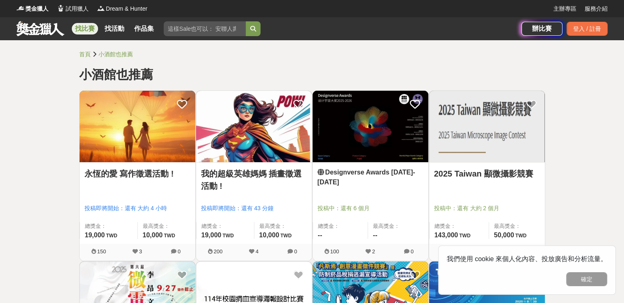
click at [83, 27] on link "找比賽" at bounding box center [85, 28] width 26 height 11
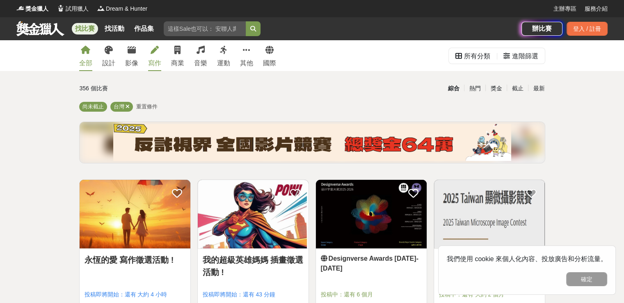
drag, startPoint x: 149, startPoint y: 54, endPoint x: 156, endPoint y: 51, distance: 7.3
click at [149, 54] on link "寫作" at bounding box center [154, 55] width 13 height 31
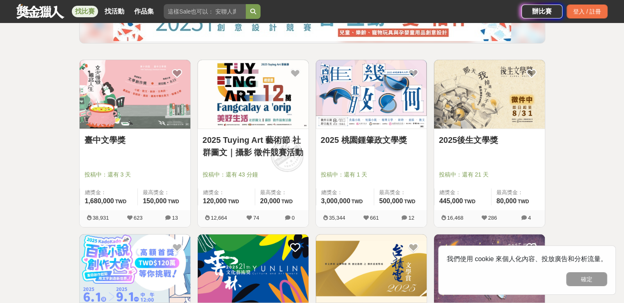
scroll to position [123, 0]
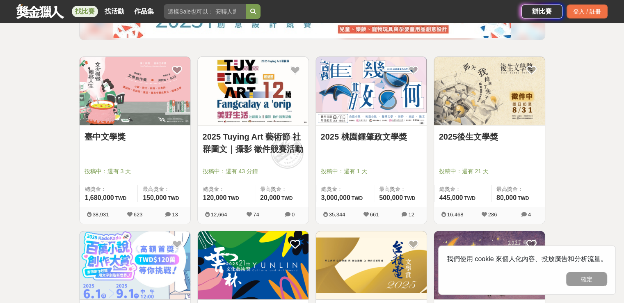
click at [371, 105] on img at bounding box center [371, 91] width 111 height 68
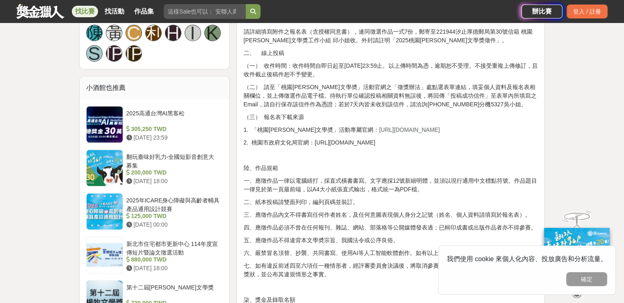
scroll to position [533, 0]
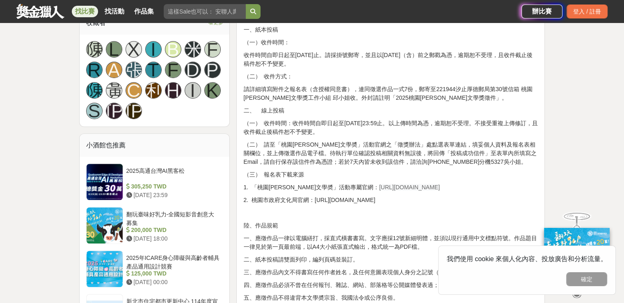
drag, startPoint x: 348, startPoint y: 187, endPoint x: 430, endPoint y: 186, distance: 82.0
click at [430, 186] on p "1. 「桃園[PERSON_NAME]文學奬」活動專屬官網： [URL][DOMAIN_NAME]" at bounding box center [390, 187] width 294 height 9
